Goal: Information Seeking & Learning: Learn about a topic

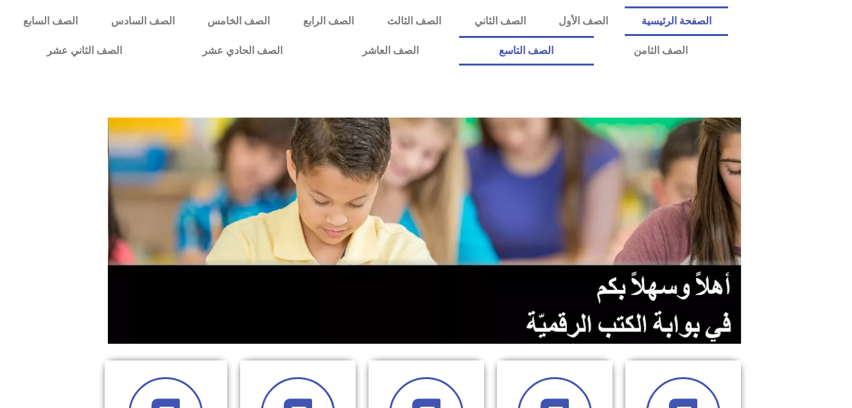
click at [459, 36] on link "الصف التاسع" at bounding box center [526, 51] width 135 height 30
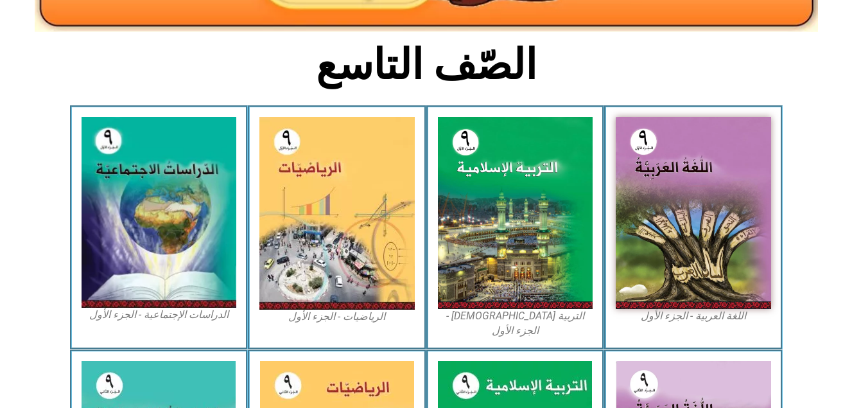
scroll to position [300, 0]
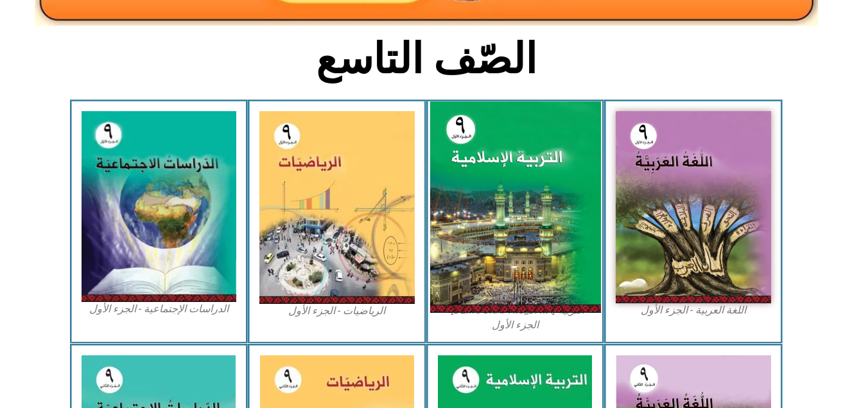
click at [569, 279] on img at bounding box center [515, 206] width 171 height 211
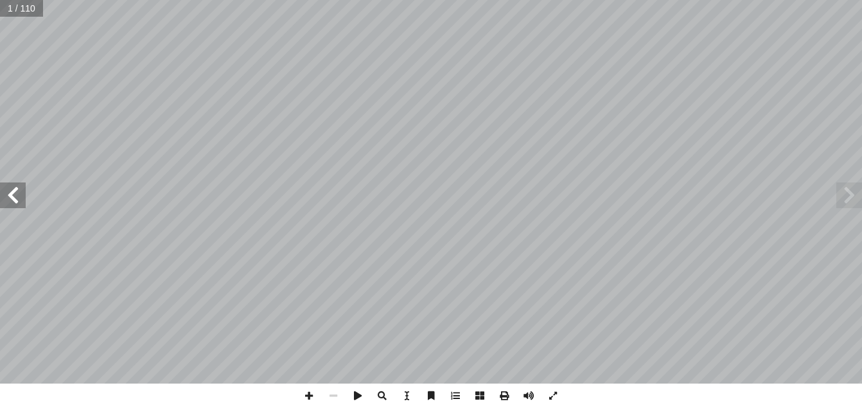
click at [17, 201] on span at bounding box center [13, 195] width 26 height 26
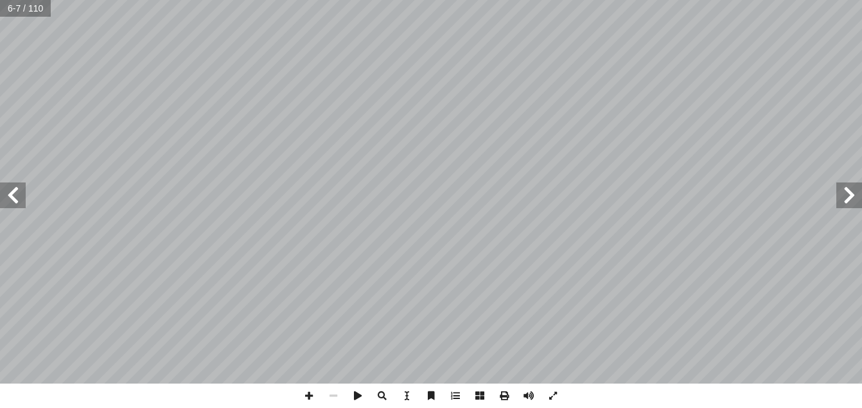
click at [17, 201] on span at bounding box center [13, 195] width 26 height 26
click at [10, 200] on span at bounding box center [13, 195] width 26 height 26
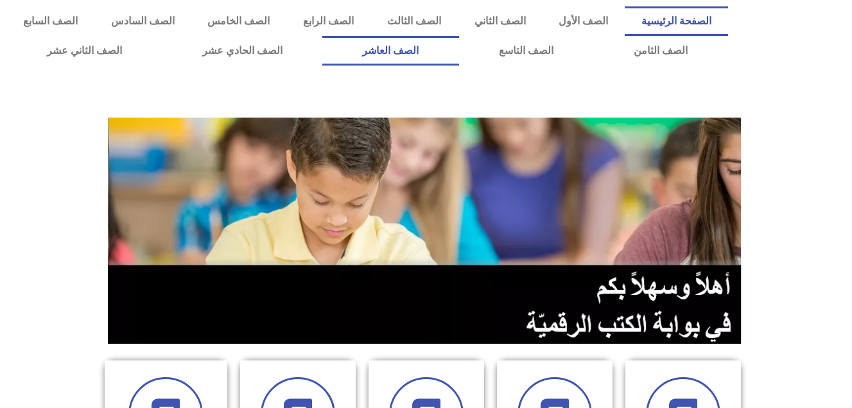
click at [459, 42] on link "الصف العاشر" at bounding box center [390, 51] width 137 height 30
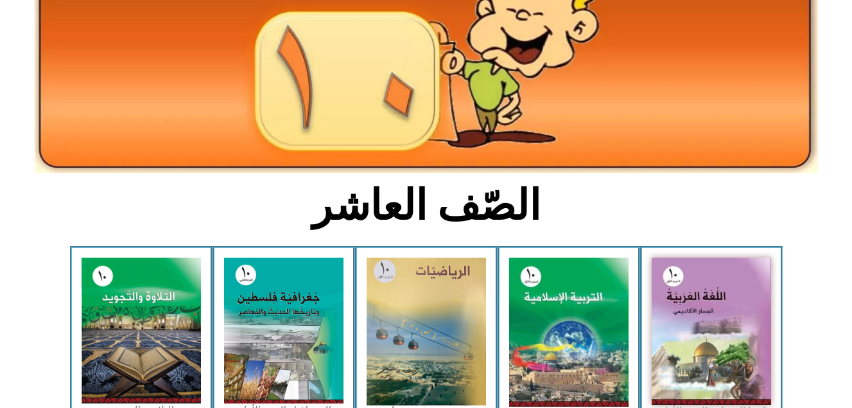
scroll to position [223, 0]
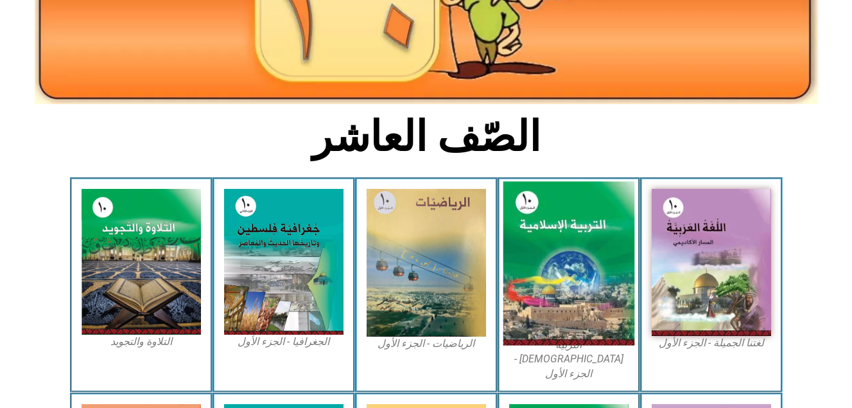
click at [579, 279] on img at bounding box center [569, 264] width 132 height 164
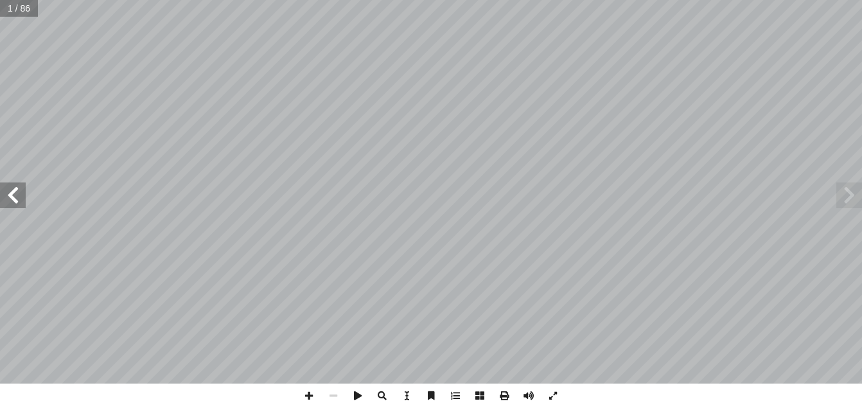
click at [21, 197] on span at bounding box center [13, 195] width 26 height 26
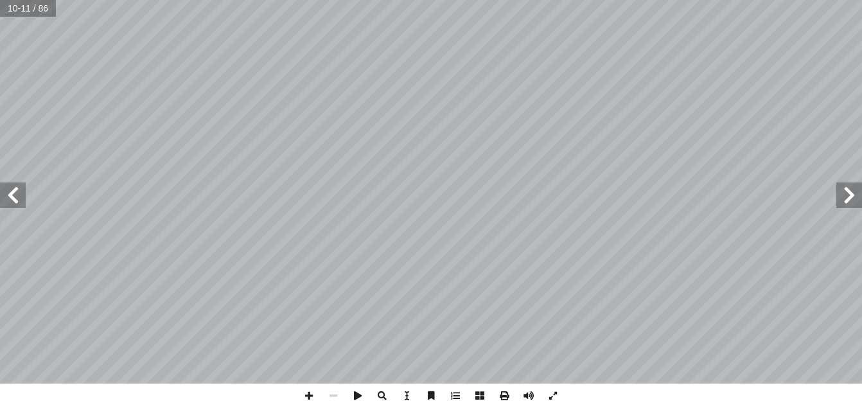
click at [21, 197] on span at bounding box center [13, 195] width 26 height 26
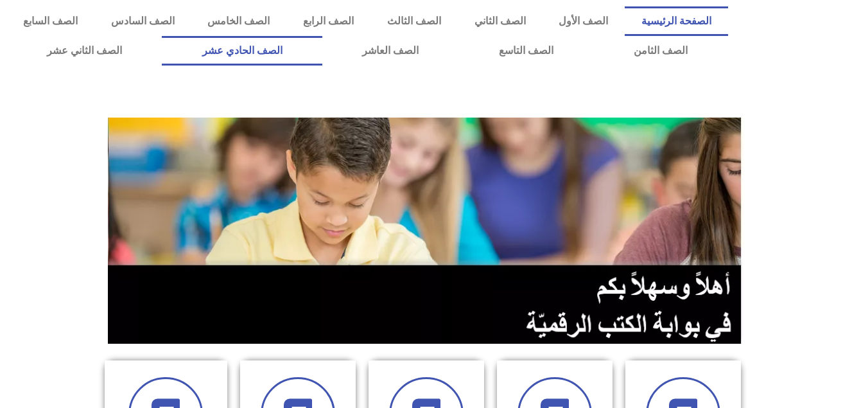
click at [322, 55] on link "الصف الحادي عشر" at bounding box center [242, 51] width 161 height 30
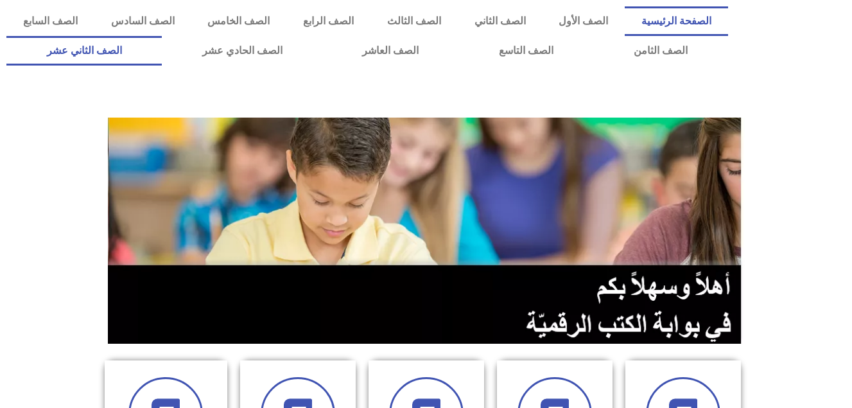
click at [123, 48] on link "الصف الثاني عشر" at bounding box center [83, 51] width 155 height 30
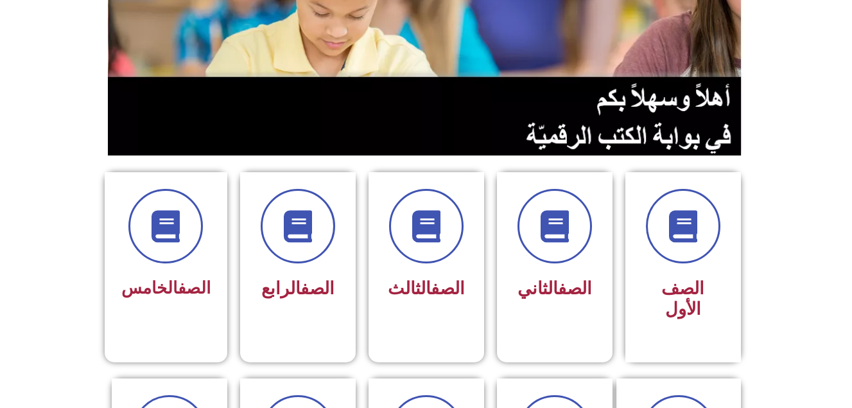
scroll to position [240, 0]
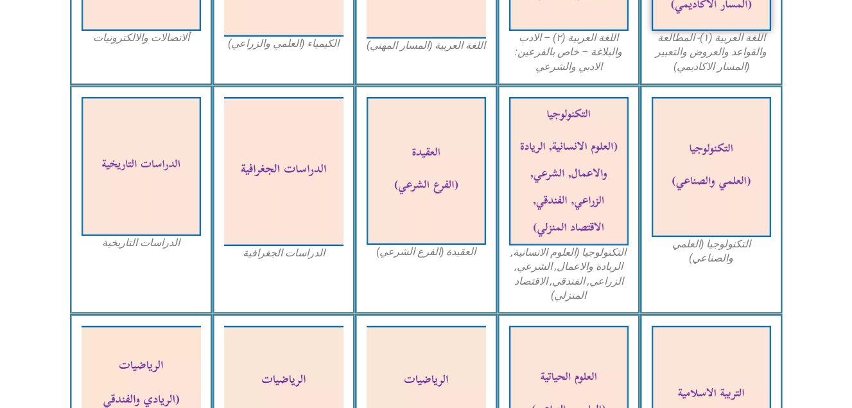
scroll to position [600, 0]
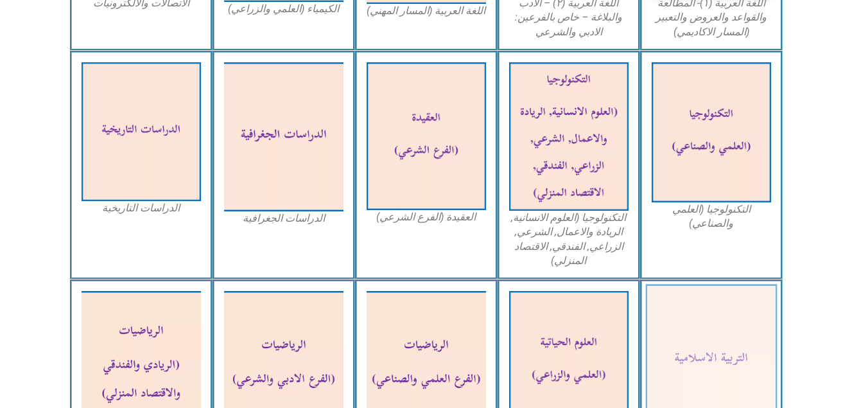
click at [685, 331] on img at bounding box center [712, 361] width 132 height 153
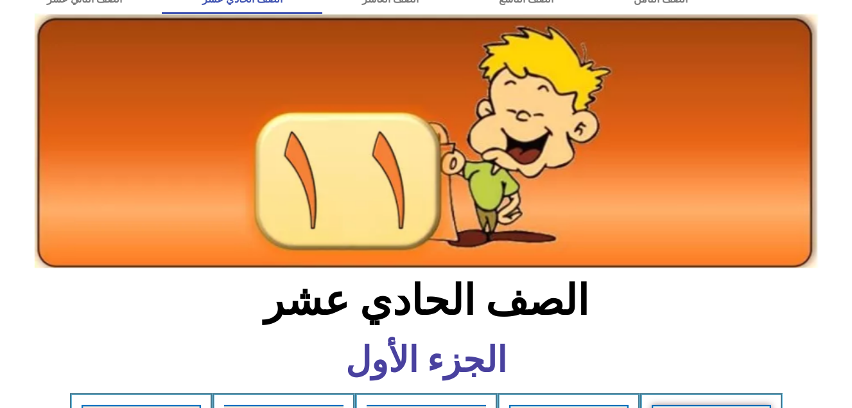
scroll to position [0, 0]
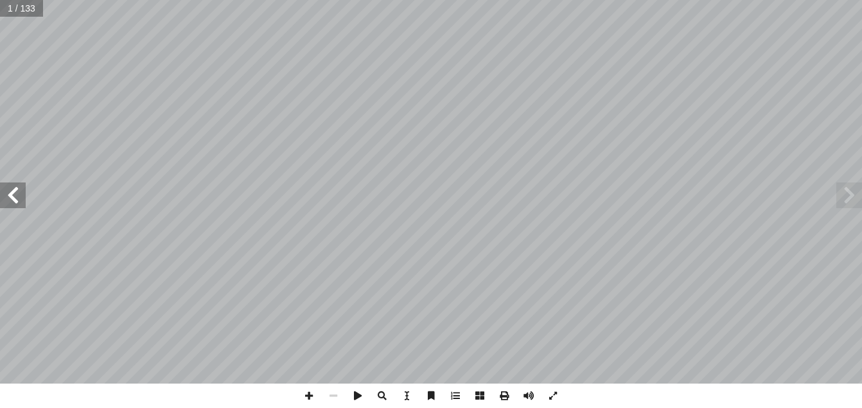
click at [12, 196] on span at bounding box center [13, 195] width 26 height 26
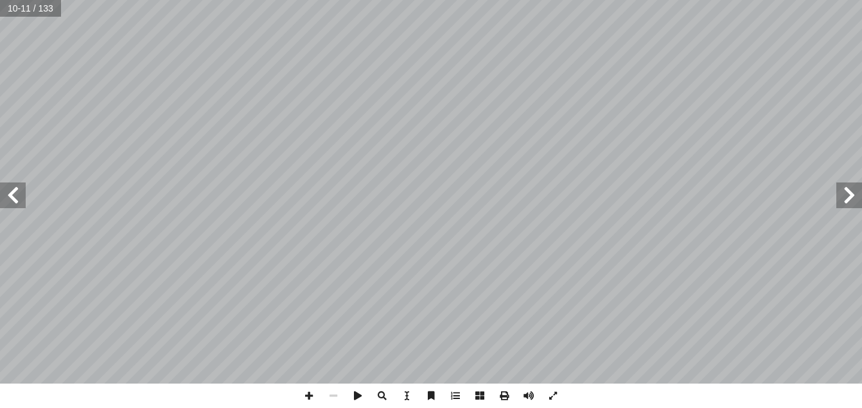
click at [12, 196] on span at bounding box center [13, 195] width 26 height 26
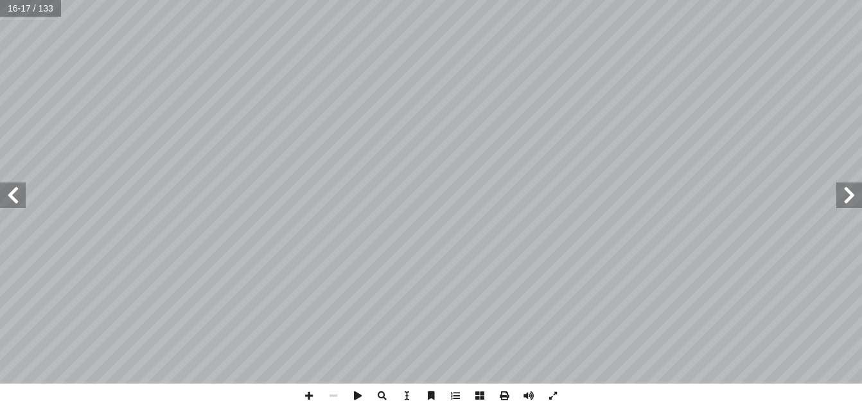
click at [12, 196] on span at bounding box center [13, 195] width 26 height 26
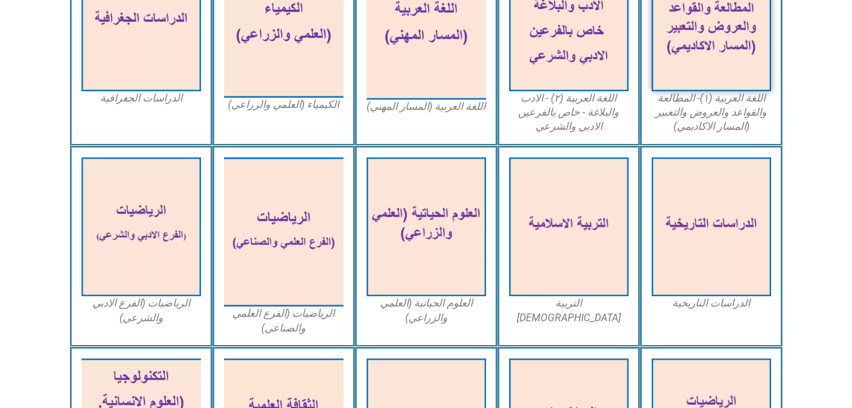
scroll to position [471, 0]
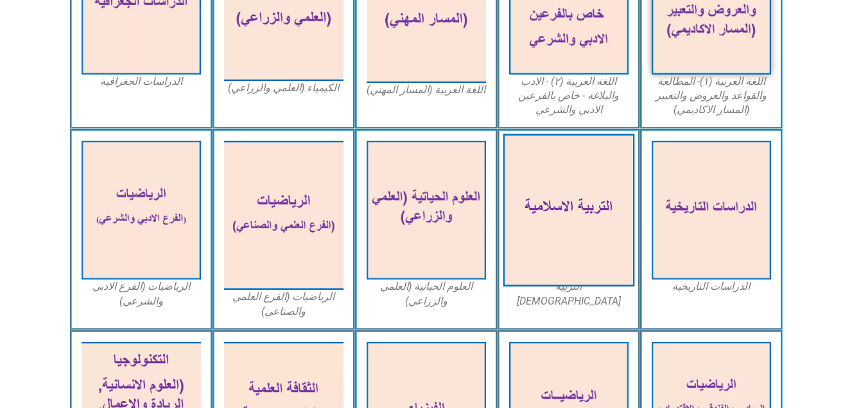
click at [548, 180] on img at bounding box center [569, 210] width 132 height 153
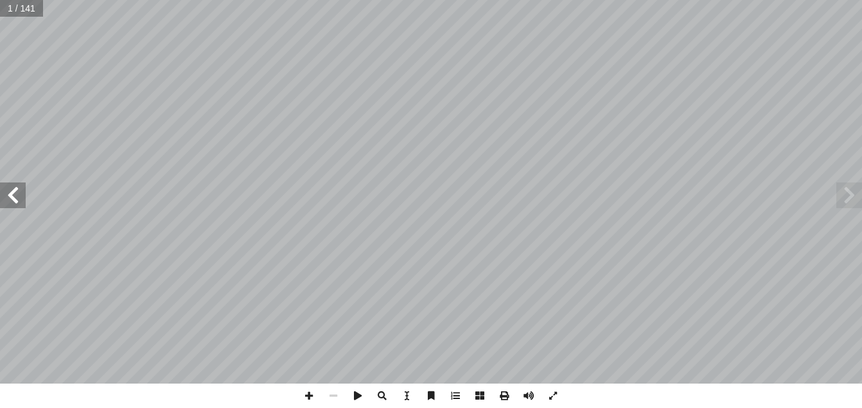
click at [14, 191] on span at bounding box center [13, 195] width 26 height 26
